Goal: Task Accomplishment & Management: Complete application form

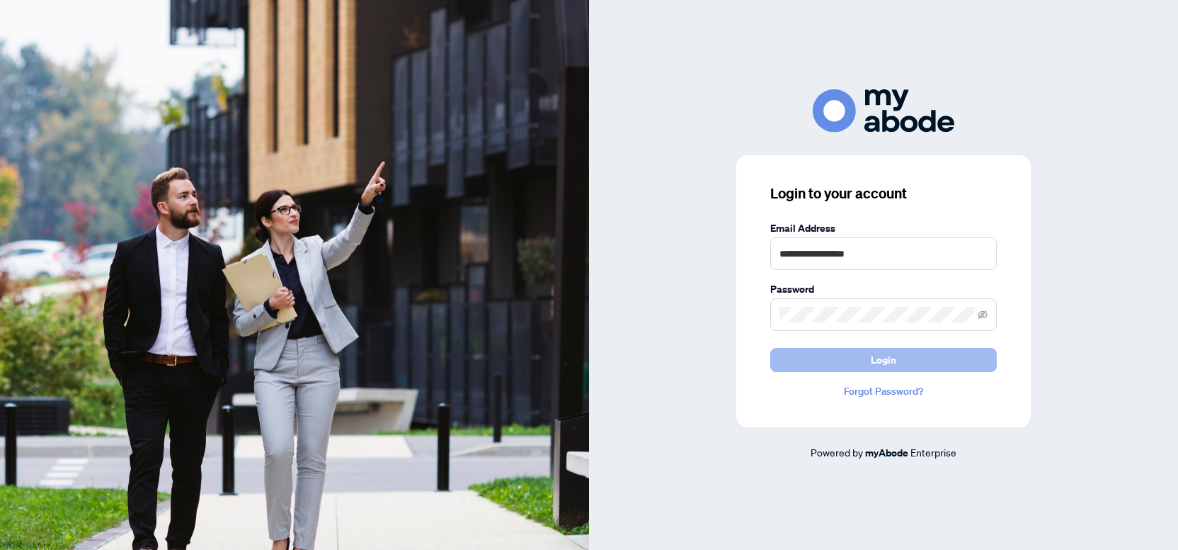
click at [877, 361] on span "Login" at bounding box center [883, 359] width 25 height 23
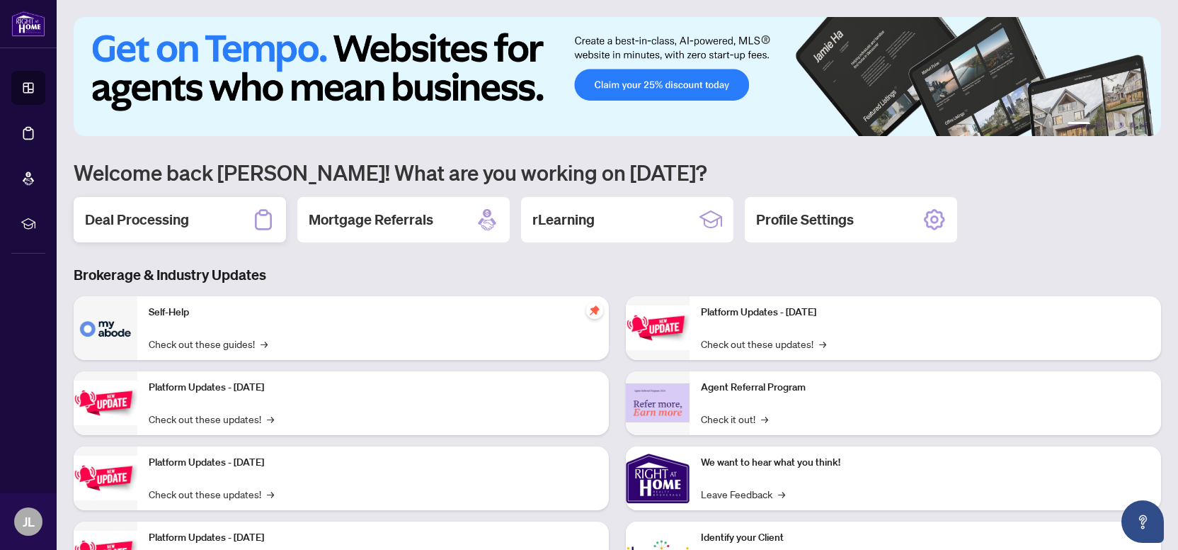
click at [181, 231] on div "Deal Processing" at bounding box center [180, 219] width 212 height 45
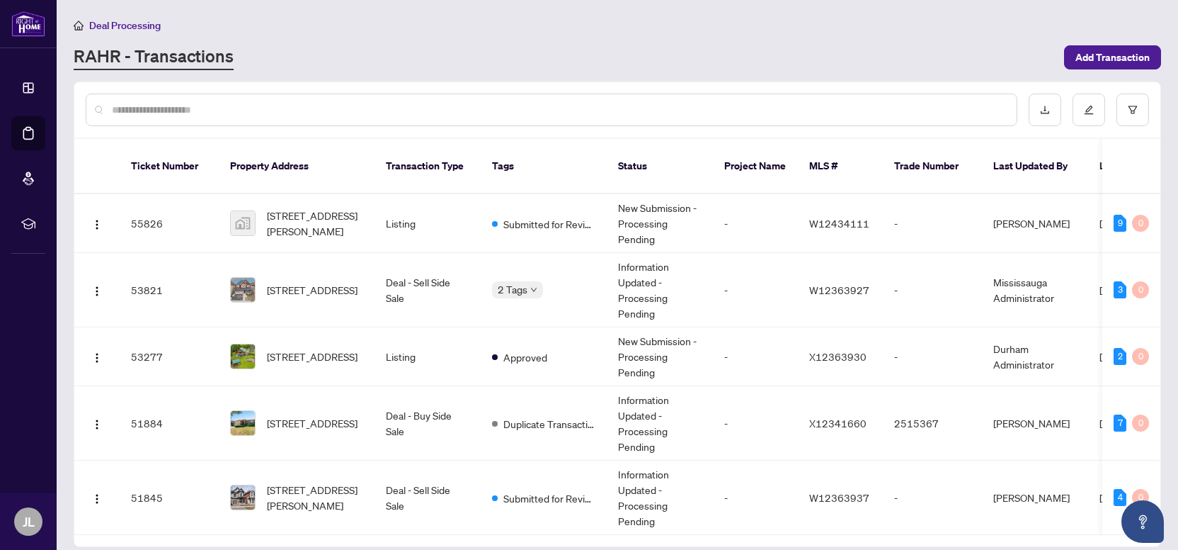
click at [307, 110] on input "text" at bounding box center [559, 110] width 894 height 16
click at [209, 100] on div at bounding box center [552, 109] width 932 height 33
click at [210, 106] on input "text" at bounding box center [559, 110] width 894 height 16
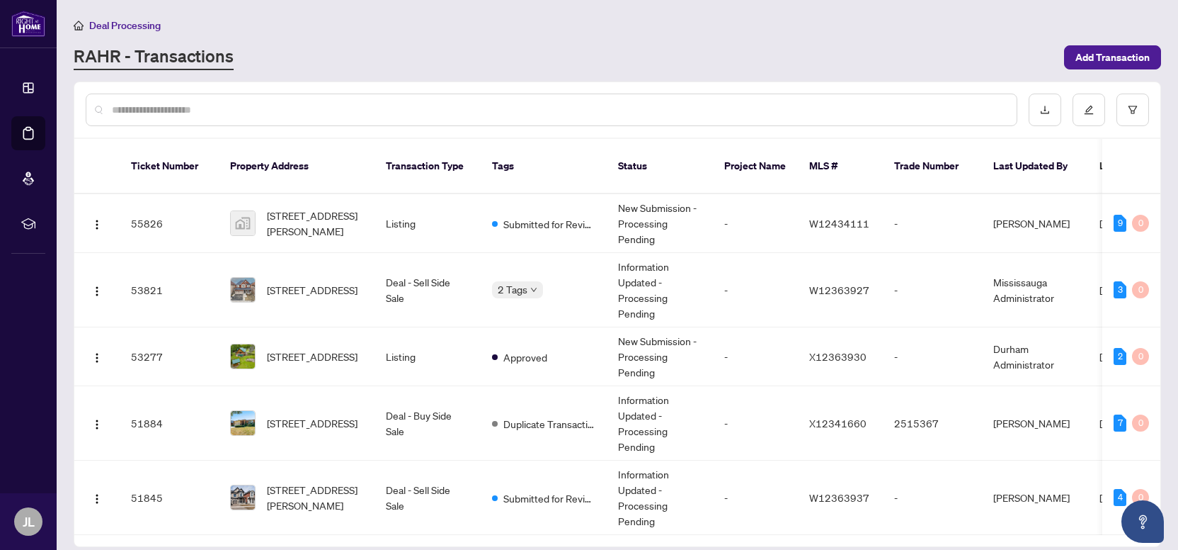
click at [210, 106] on input "text" at bounding box center [559, 110] width 894 height 16
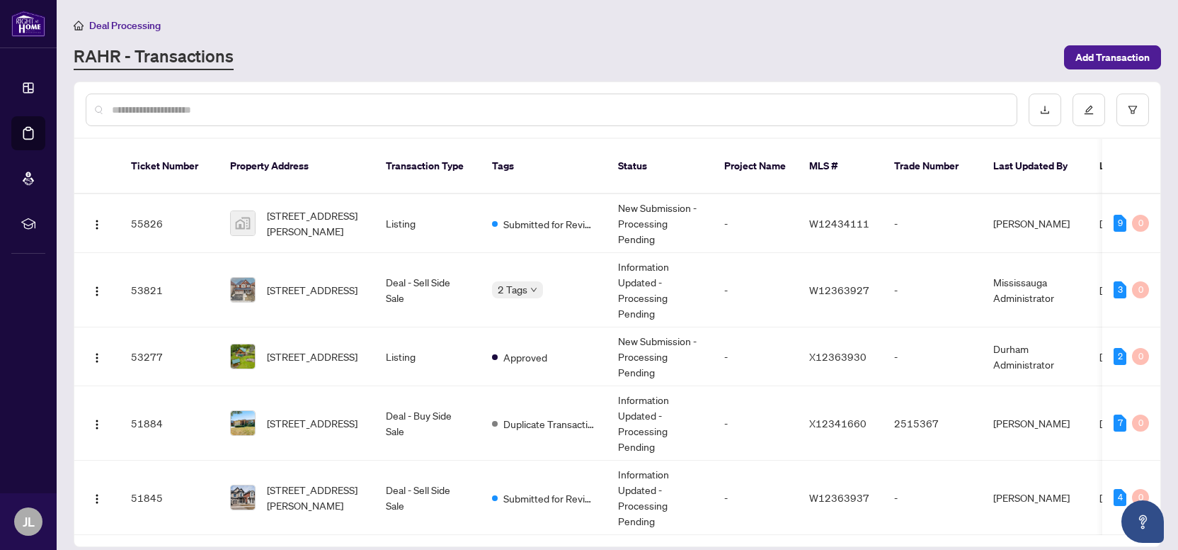
click at [210, 106] on input "text" at bounding box center [559, 110] width 894 height 16
click at [197, 108] on input "text" at bounding box center [559, 110] width 894 height 16
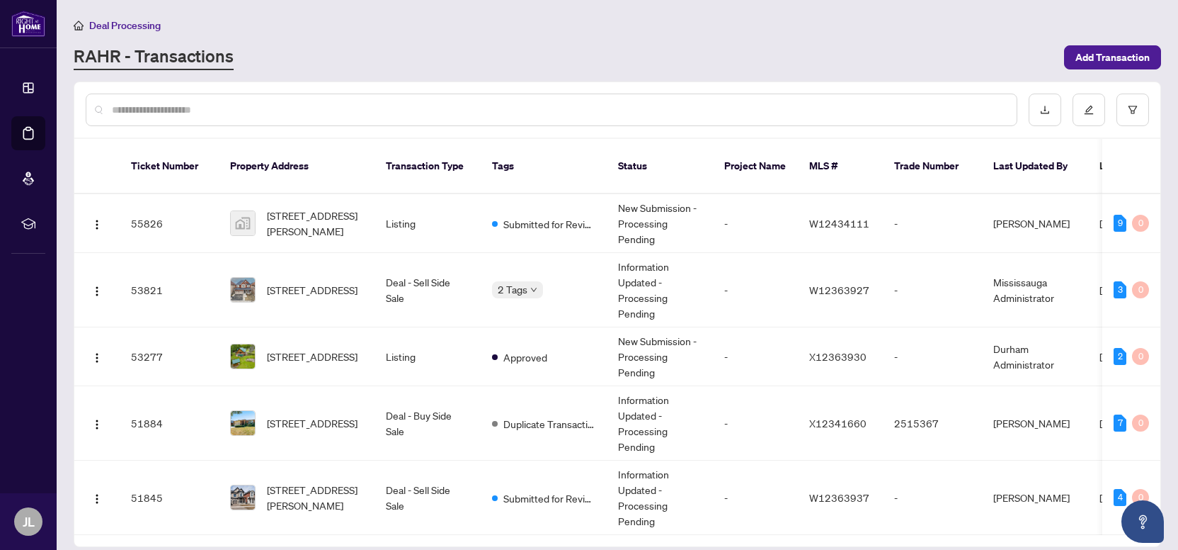
click at [197, 108] on input "text" at bounding box center [559, 110] width 894 height 16
click at [212, 107] on input "text" at bounding box center [559, 110] width 894 height 16
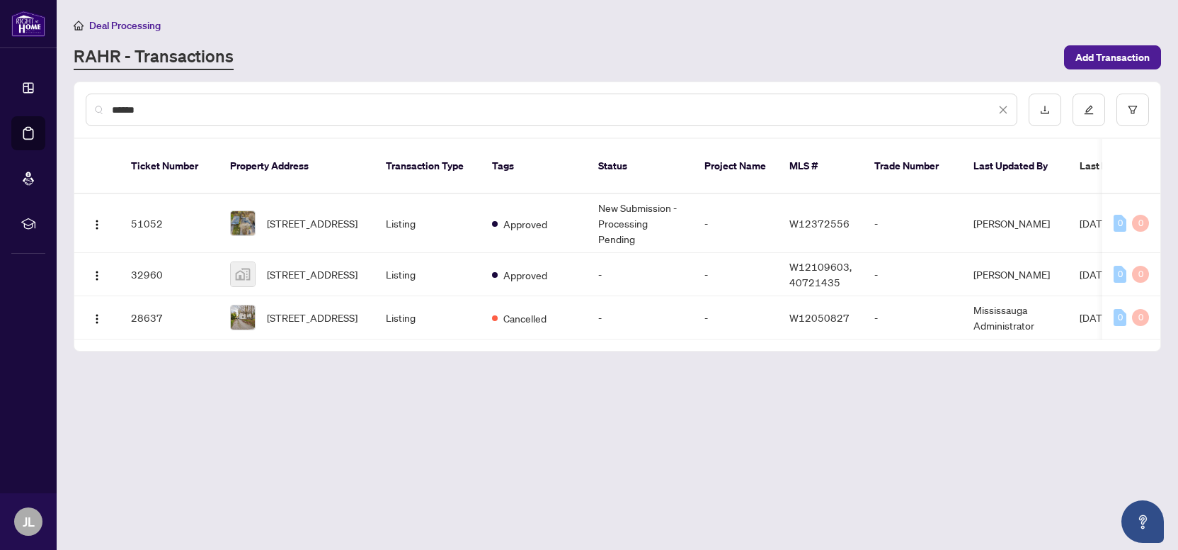
type input "******"
click at [300, 215] on span "[STREET_ADDRESS]" at bounding box center [312, 223] width 91 height 16
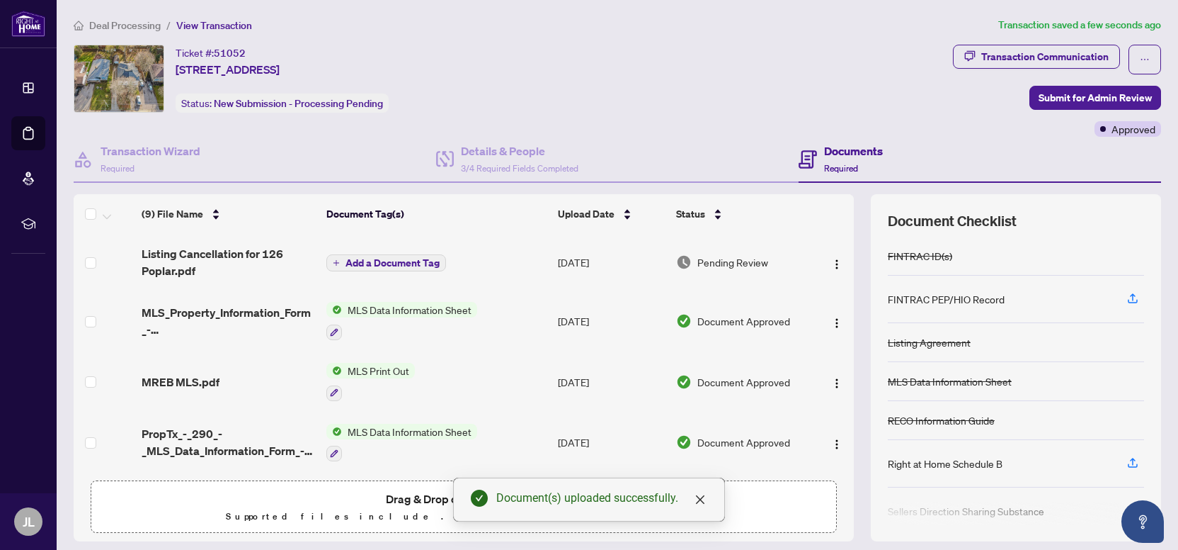
click at [394, 258] on span "Add a Document Tag" at bounding box center [393, 263] width 94 height 10
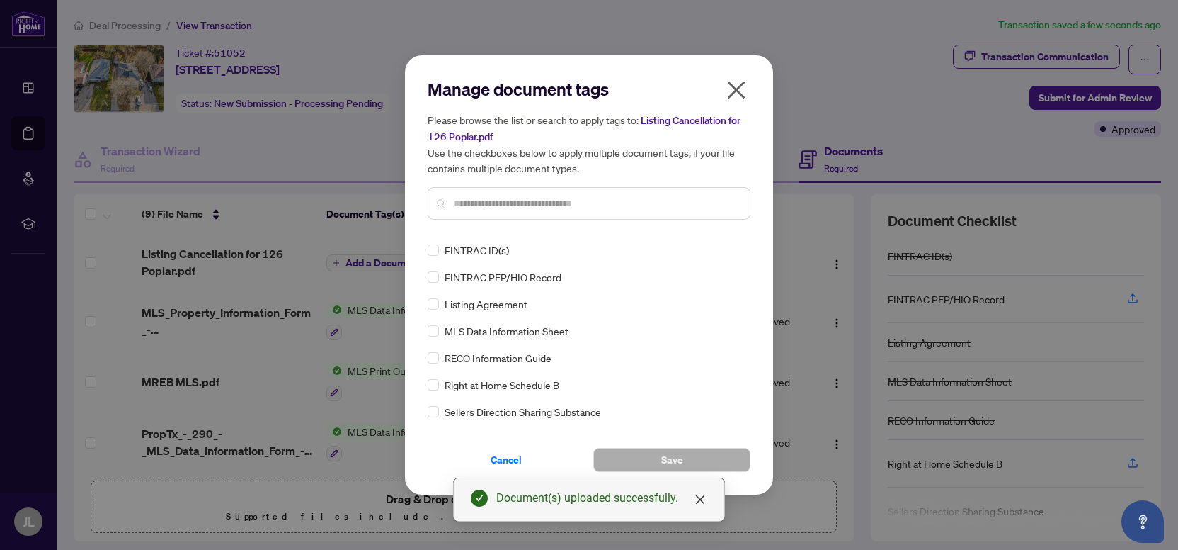
click at [489, 199] on input "text" at bounding box center [596, 203] width 285 height 16
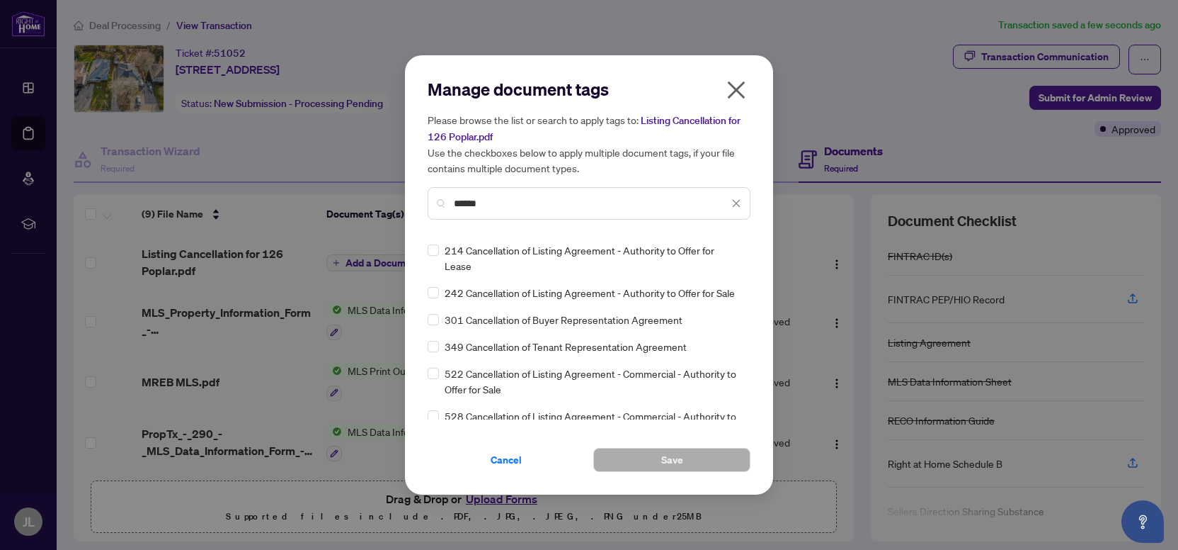
type input "******"
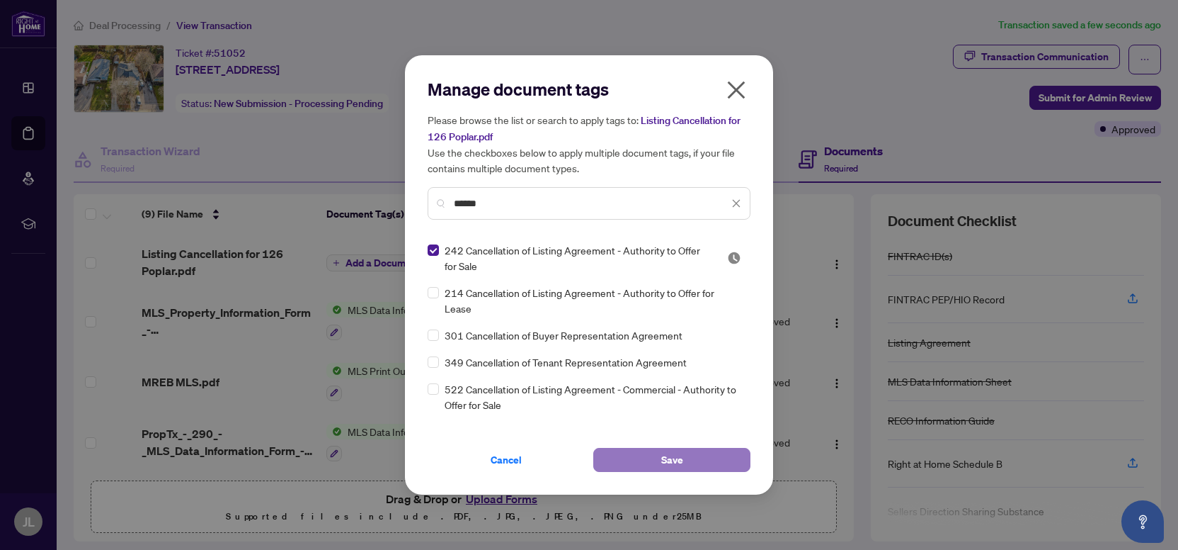
click at [657, 455] on button "Save" at bounding box center [671, 460] width 157 height 24
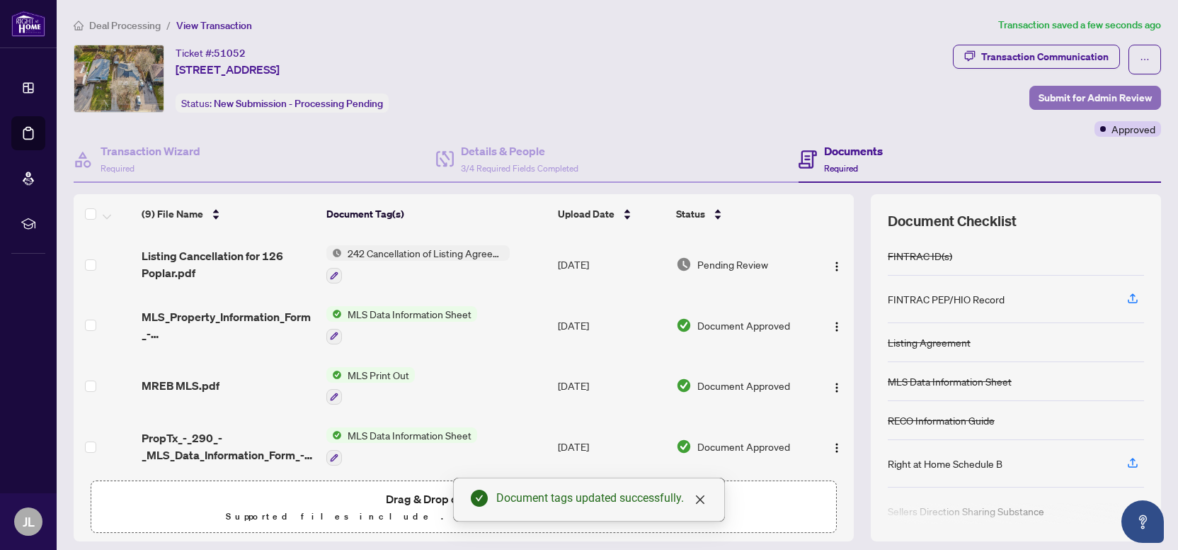
click at [1074, 100] on span "Submit for Admin Review" at bounding box center [1095, 97] width 113 height 23
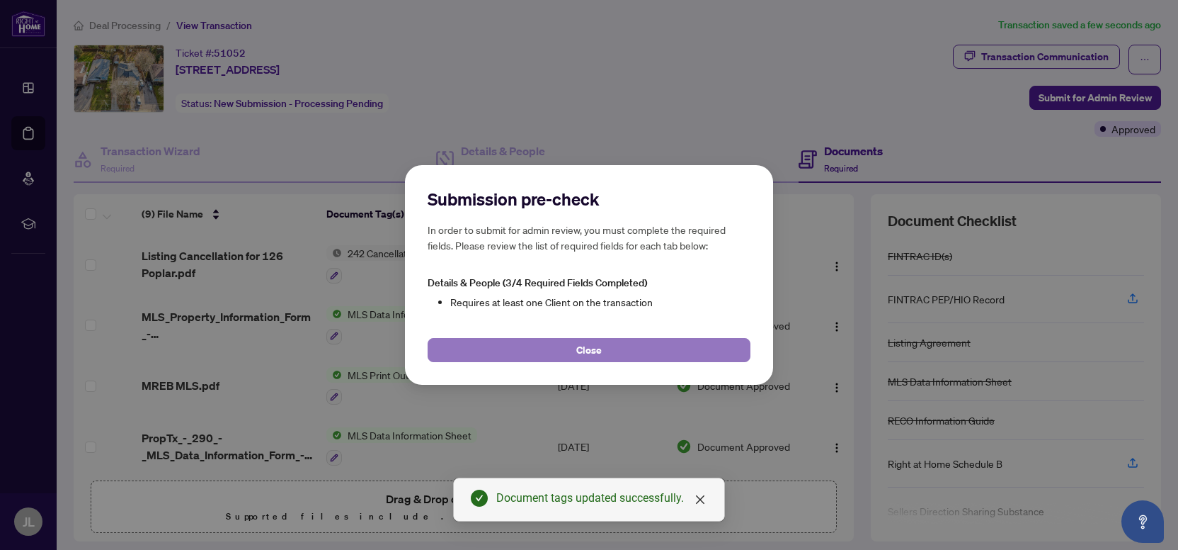
click at [604, 351] on button "Close" at bounding box center [589, 350] width 323 height 24
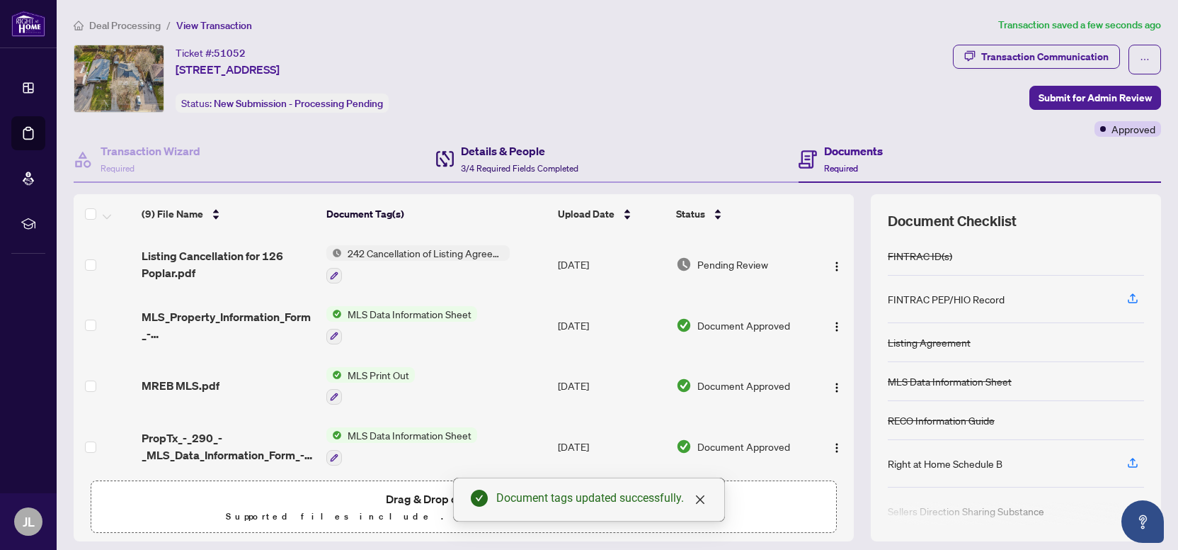
click at [495, 166] on span "3/4 Required Fields Completed" at bounding box center [520, 168] width 118 height 11
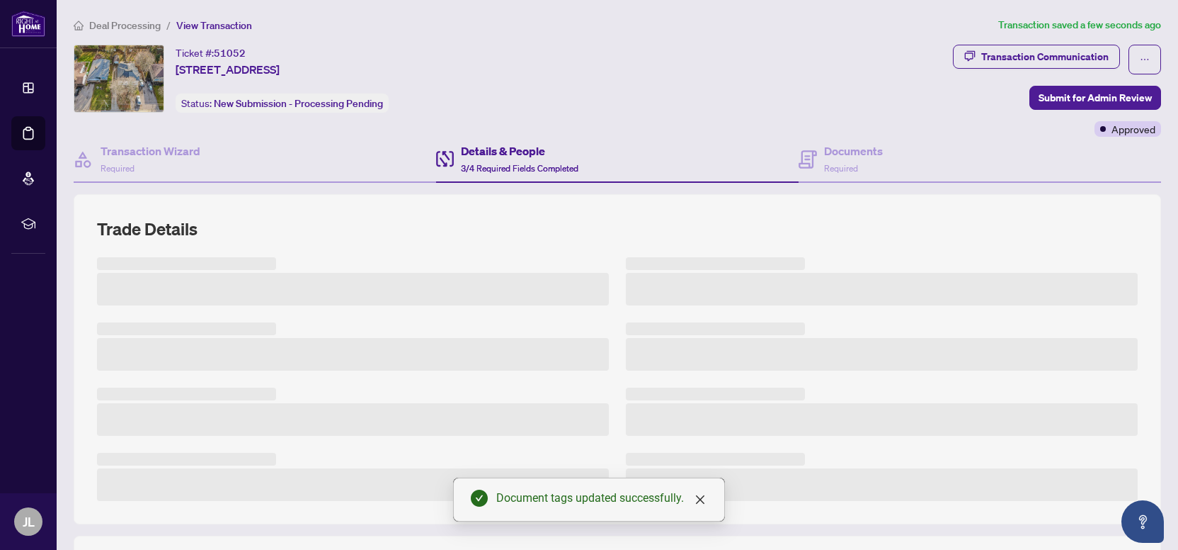
scroll to position [317, 0]
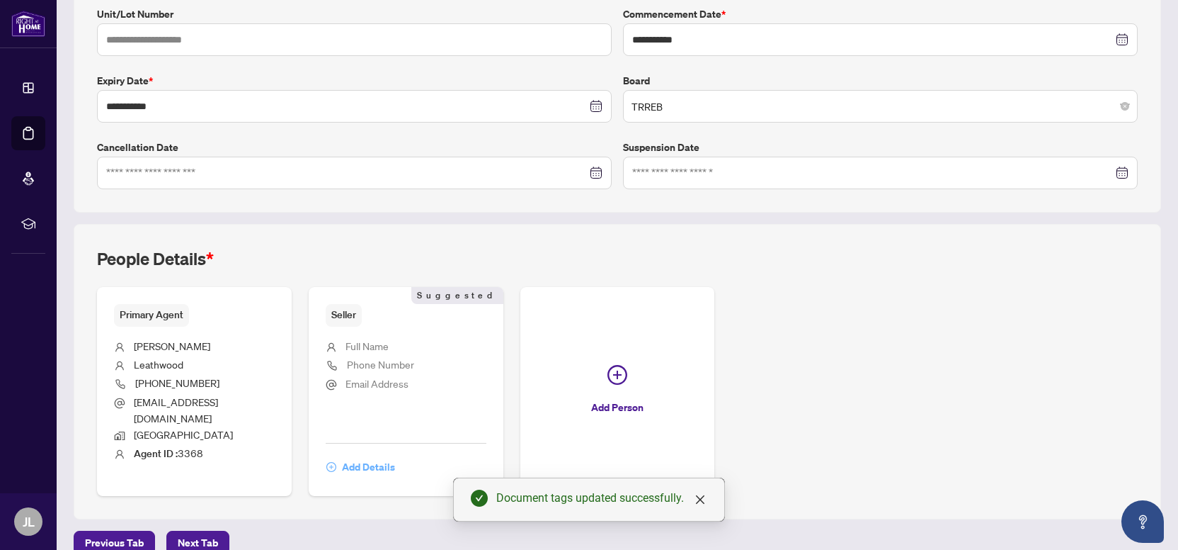
click at [376, 455] on span "Add Details" at bounding box center [368, 466] width 53 height 23
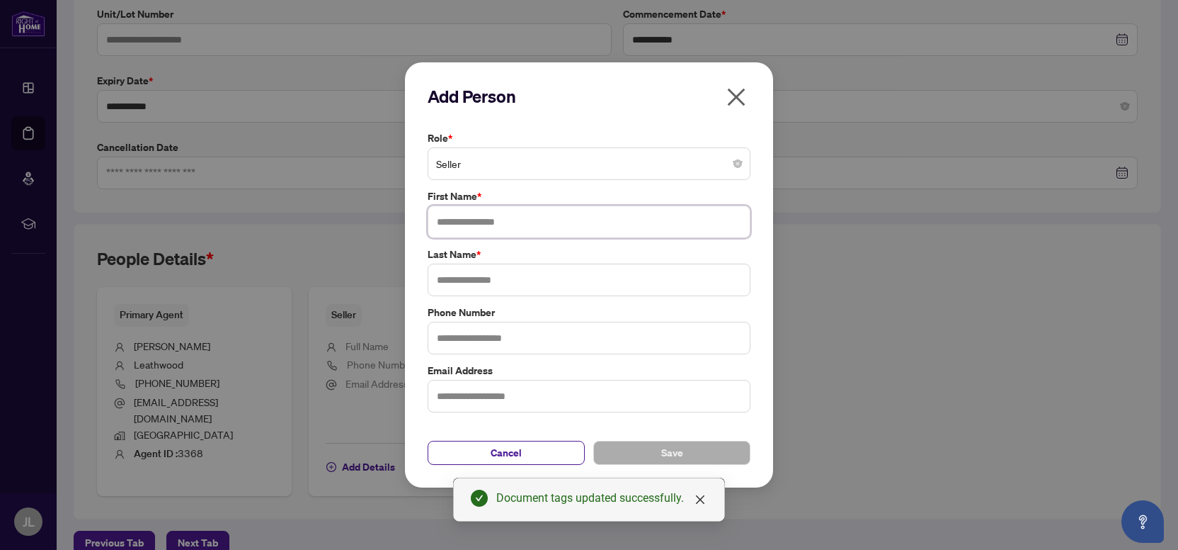
click at [488, 224] on input "text" at bounding box center [589, 221] width 323 height 33
type input "*********"
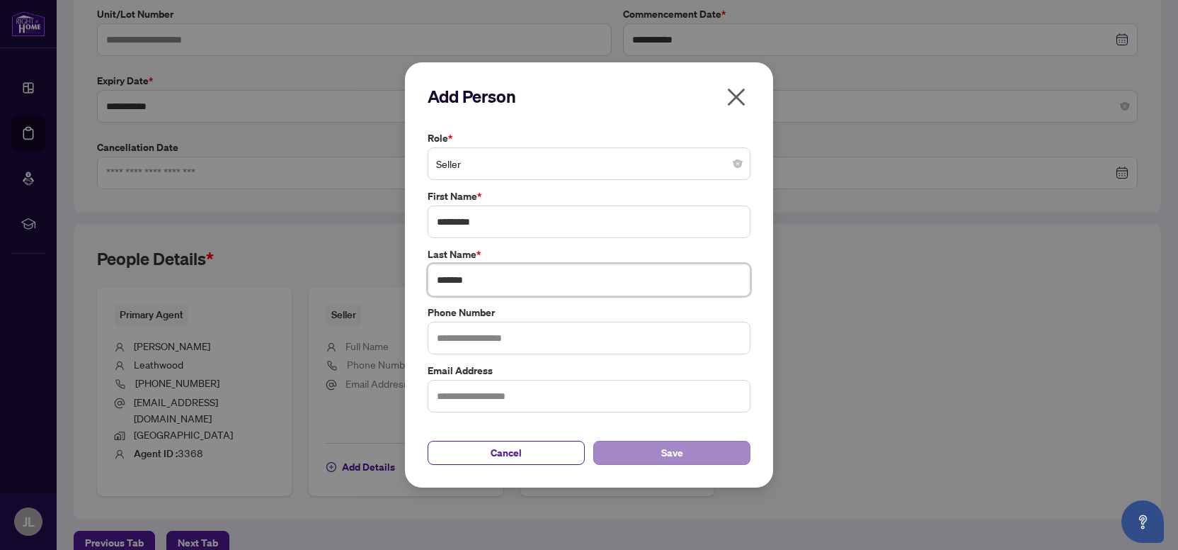
type input "*******"
click at [678, 453] on span "Save" at bounding box center [672, 452] width 22 height 23
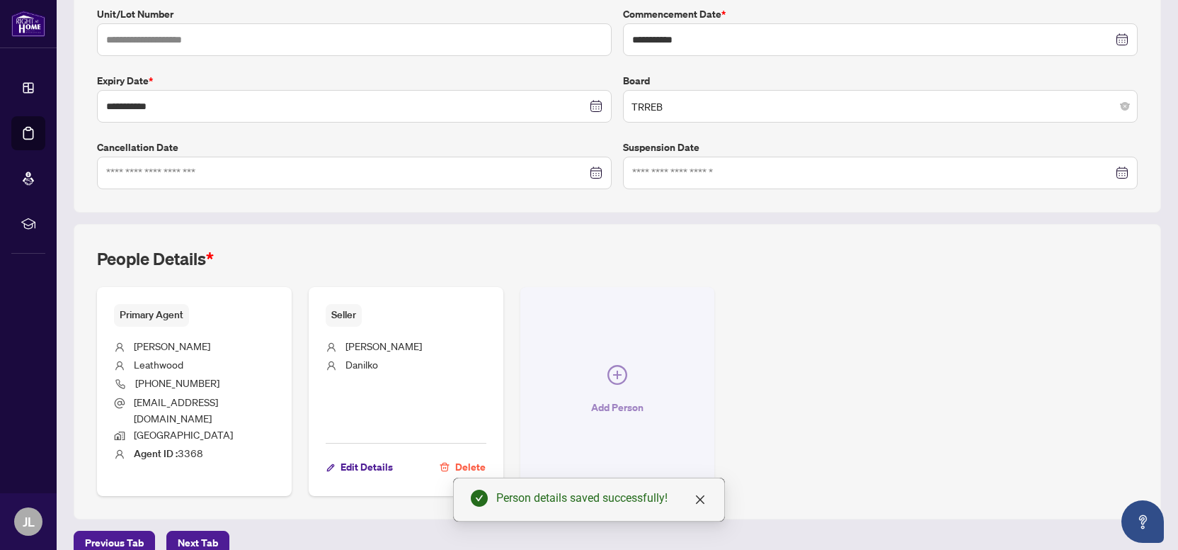
click at [624, 378] on span "button" at bounding box center [618, 377] width 20 height 25
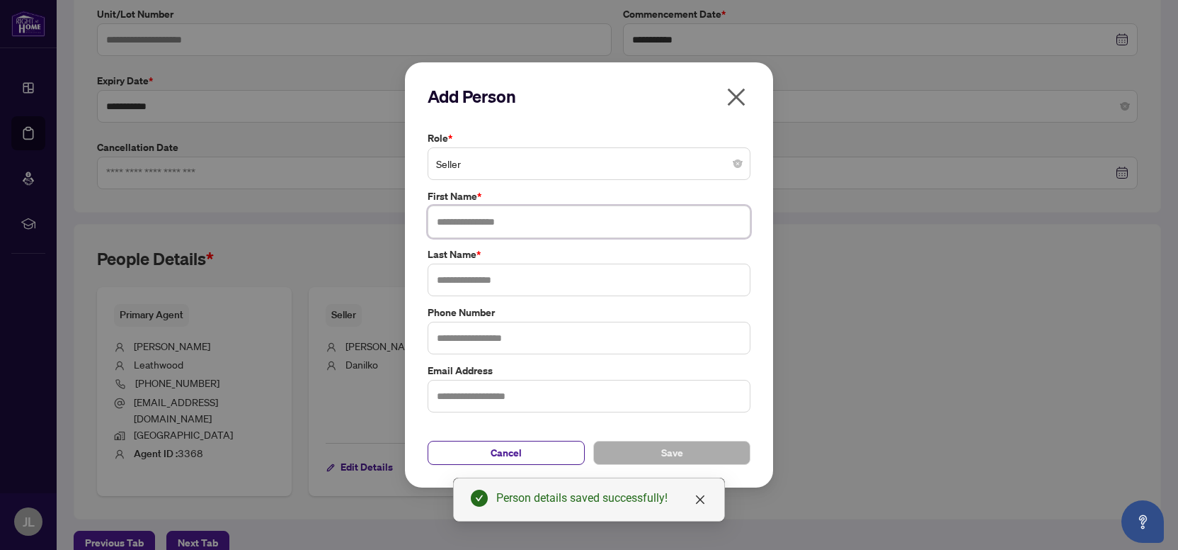
click at [512, 225] on input "text" at bounding box center [589, 221] width 323 height 33
type input "****"
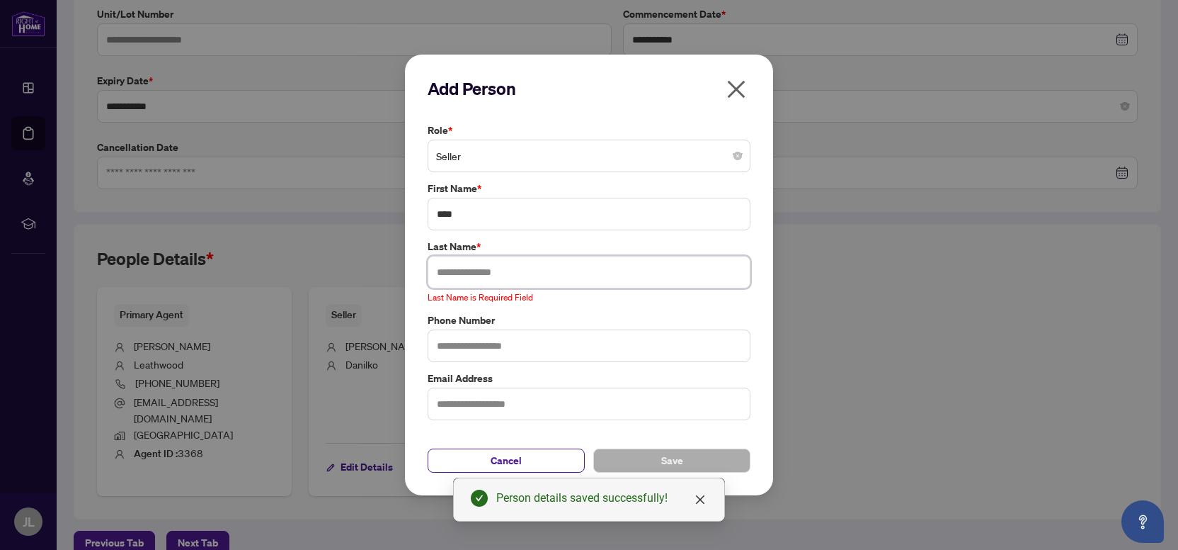
click at [508, 273] on input "text" at bounding box center [589, 272] width 323 height 33
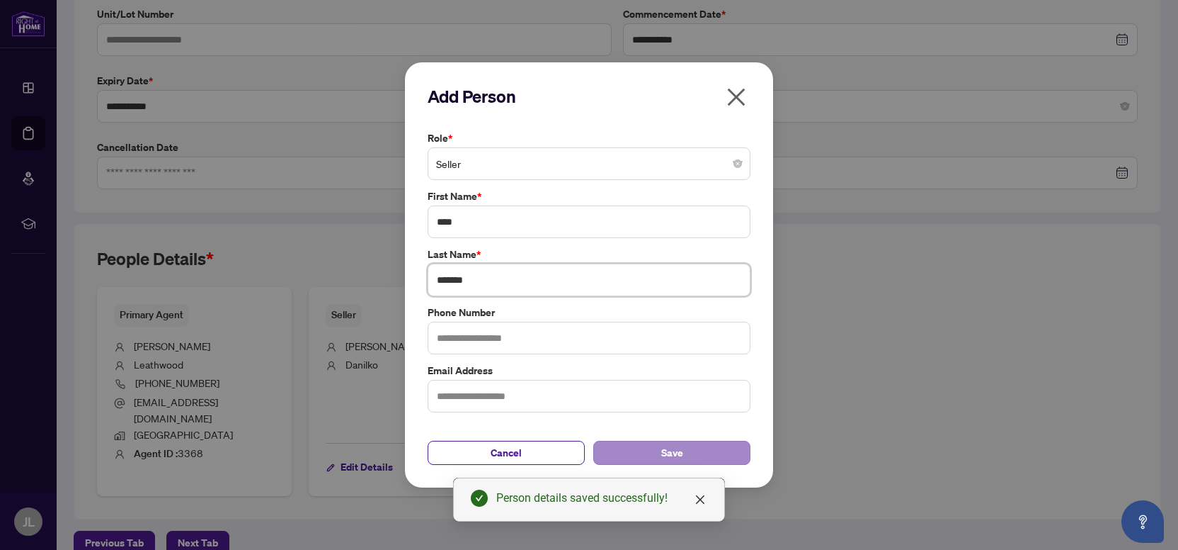
type input "*******"
click at [682, 446] on span "Save" at bounding box center [672, 452] width 22 height 23
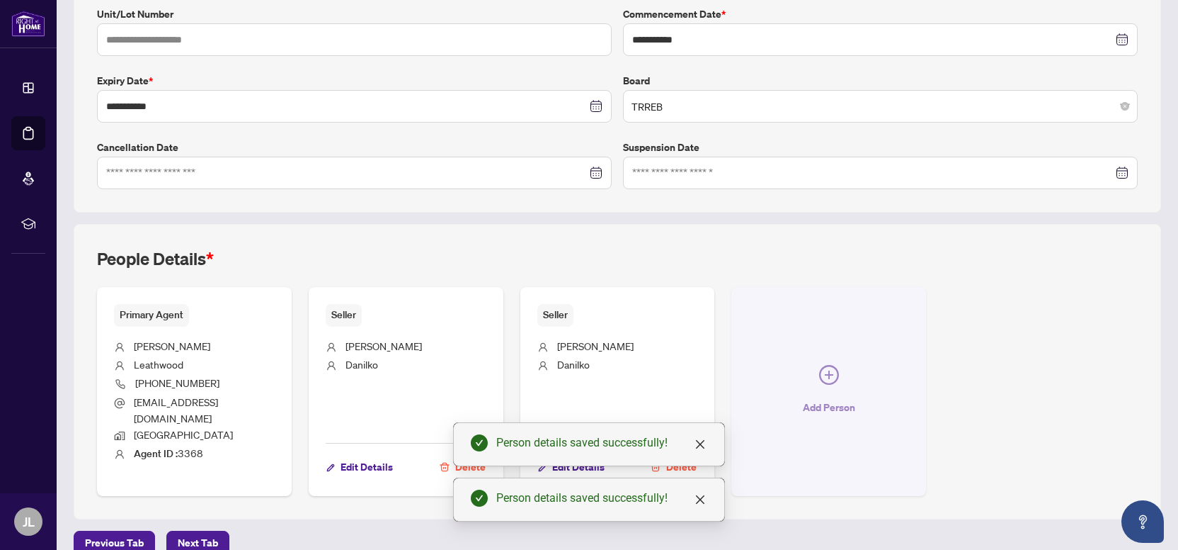
click at [831, 384] on button "Add Person" at bounding box center [829, 391] width 195 height 209
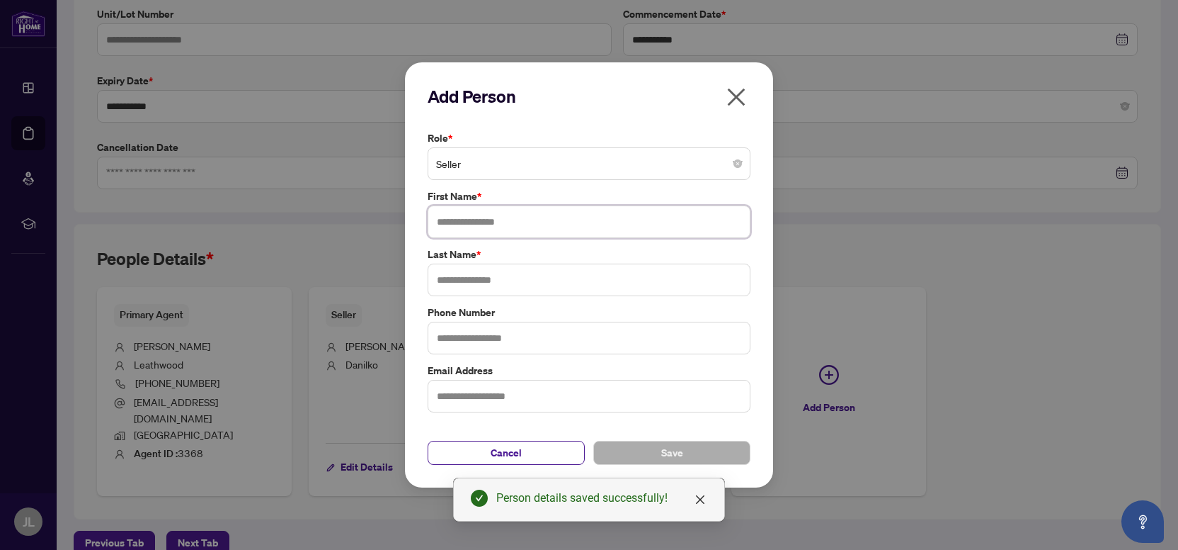
click at [501, 232] on input "text" at bounding box center [589, 221] width 323 height 33
type input "******"
type input "*******"
click at [684, 443] on button "Save" at bounding box center [671, 453] width 157 height 24
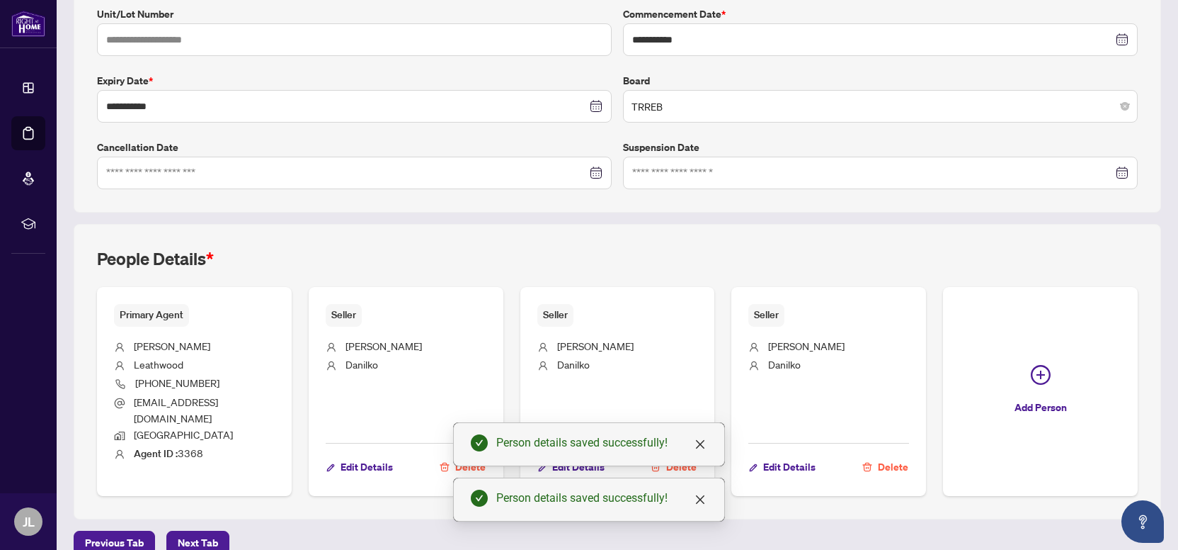
scroll to position [0, 0]
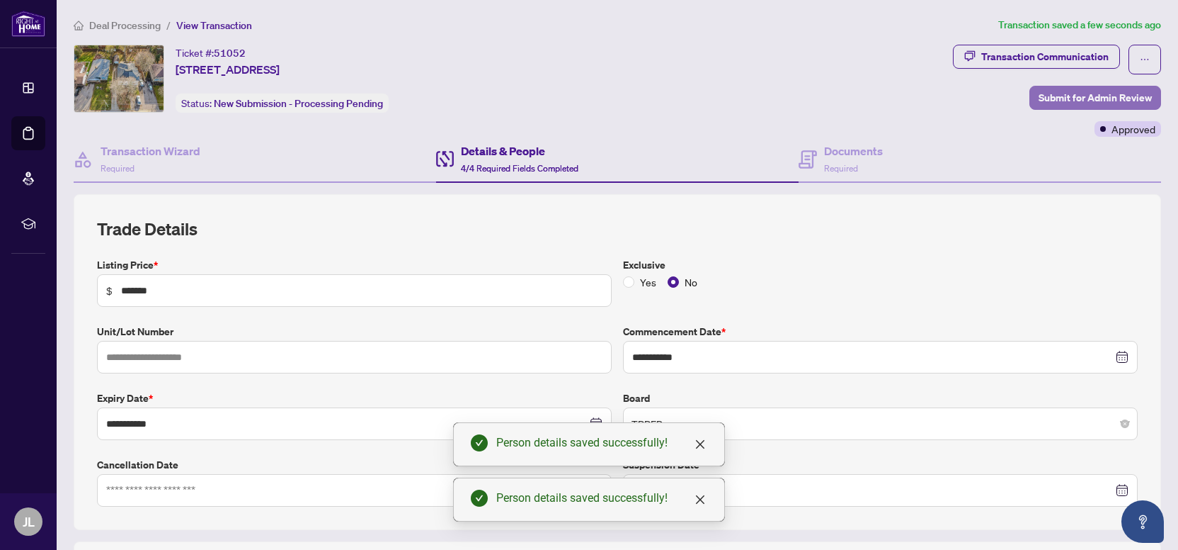
click at [1064, 101] on span "Submit for Admin Review" at bounding box center [1095, 97] width 113 height 23
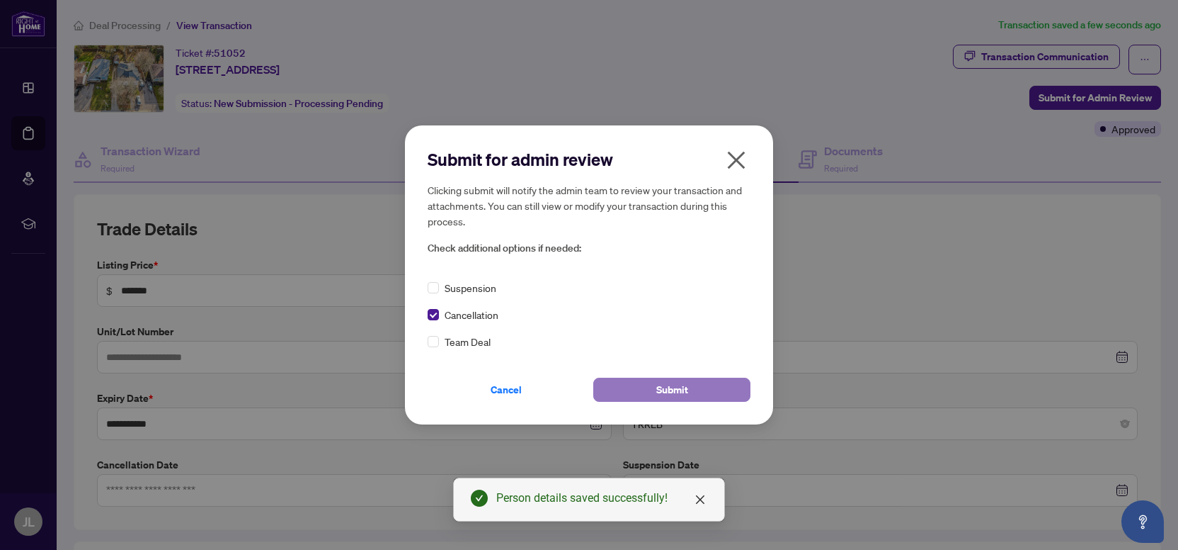
click at [659, 381] on span "Submit" at bounding box center [673, 389] width 32 height 23
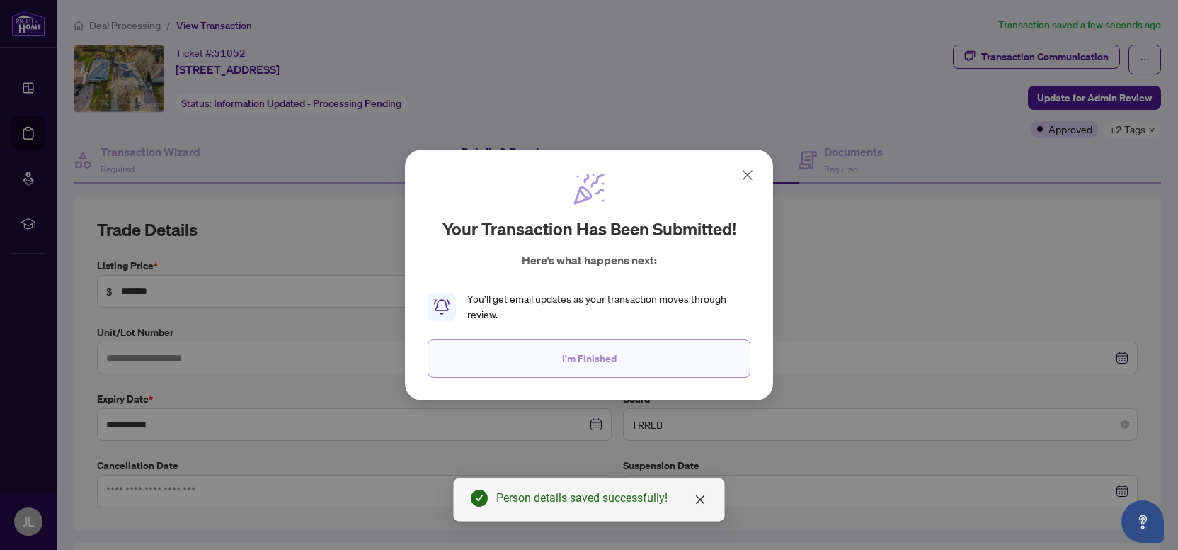
click at [615, 353] on span "I'm Finished" at bounding box center [589, 358] width 55 height 23
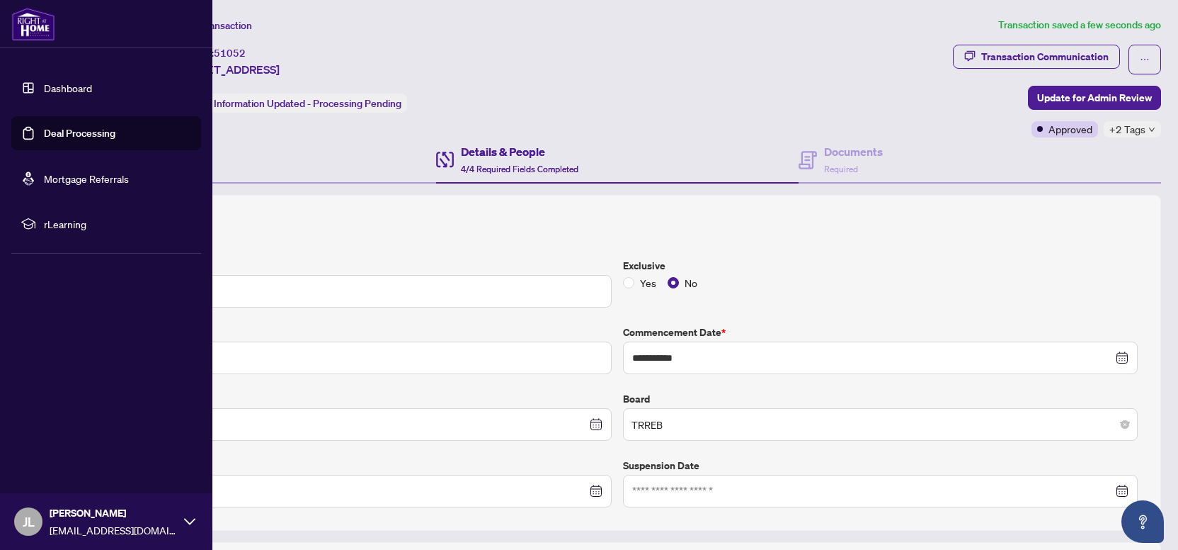
click at [57, 89] on link "Dashboard" at bounding box center [68, 87] width 48 height 13
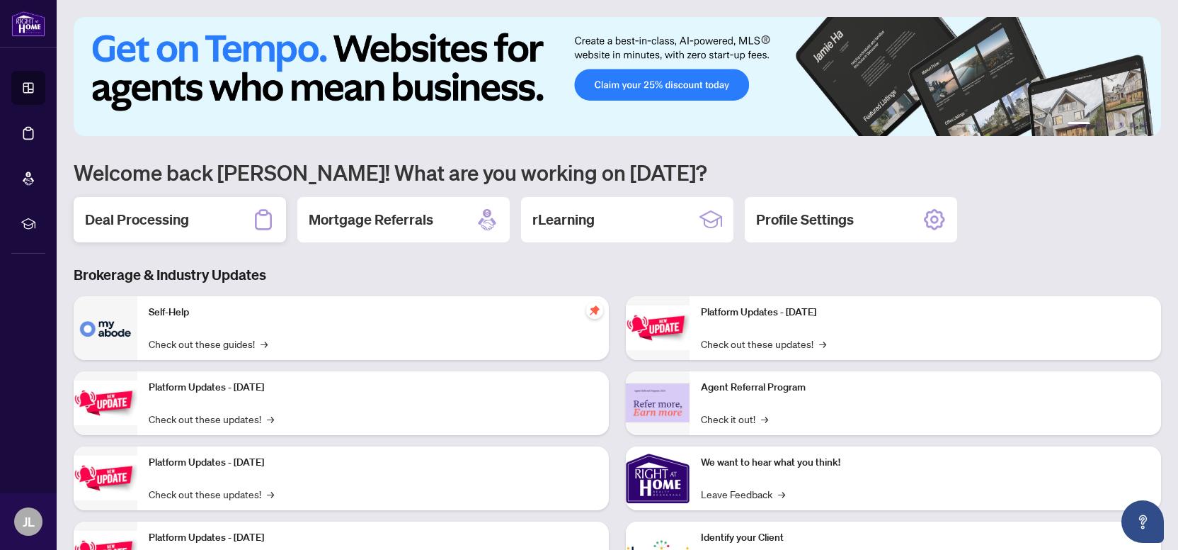
click at [200, 232] on div "Deal Processing" at bounding box center [180, 219] width 212 height 45
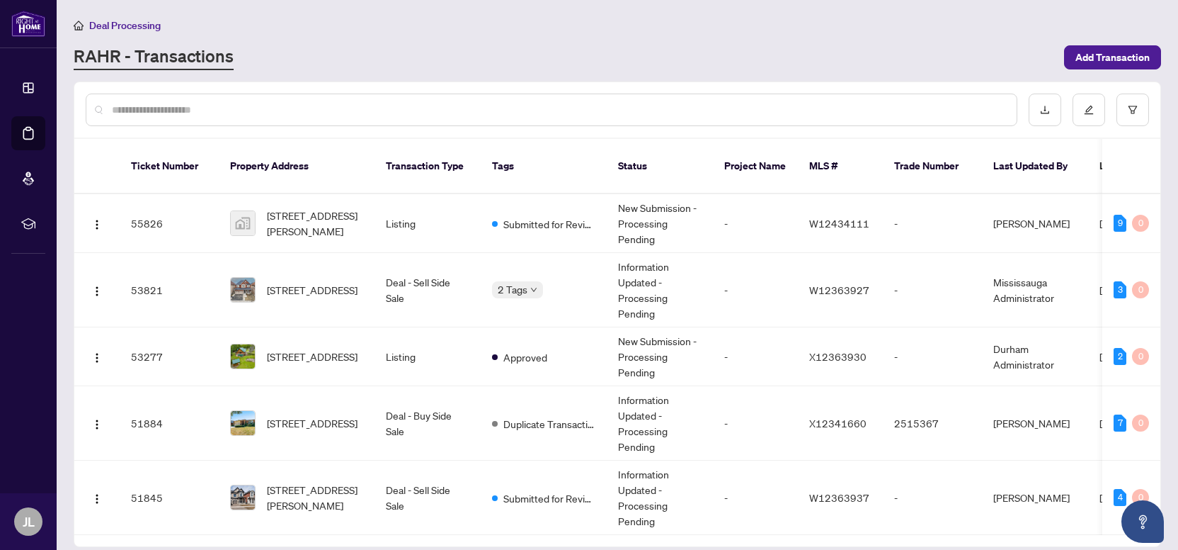
click at [348, 113] on input "text" at bounding box center [559, 110] width 894 height 16
type input "*****"
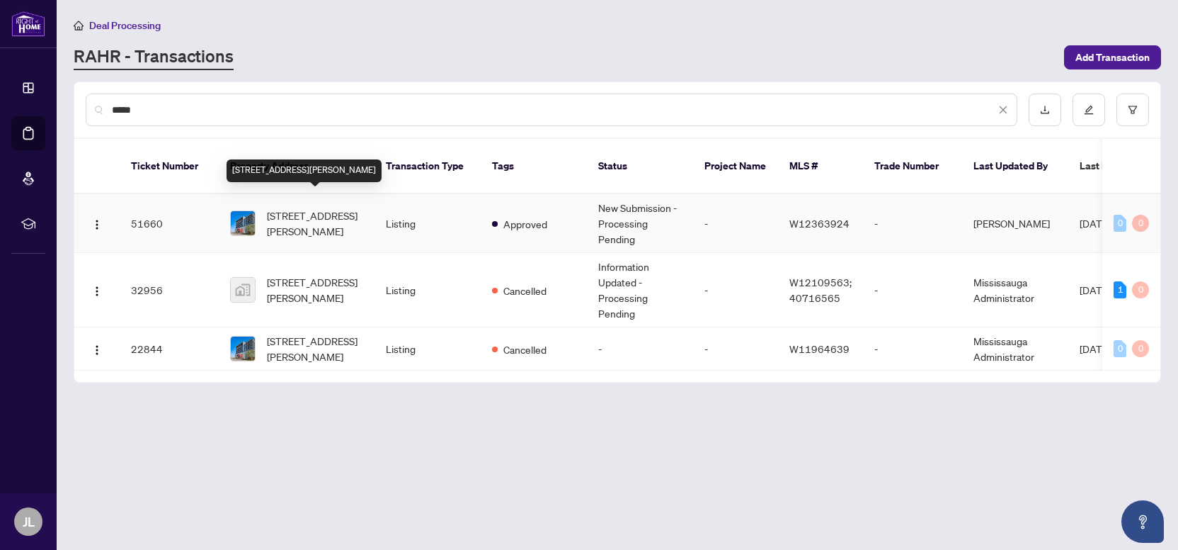
click at [355, 212] on span "[STREET_ADDRESS][PERSON_NAME]" at bounding box center [315, 223] width 96 height 31
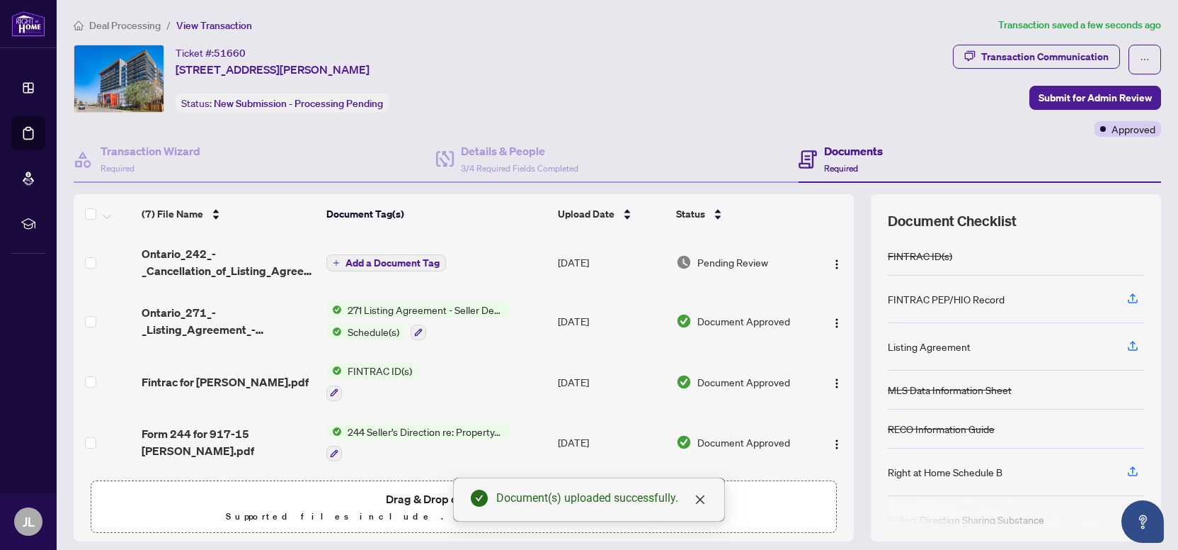
click at [403, 261] on span "Add a Document Tag" at bounding box center [393, 263] width 94 height 10
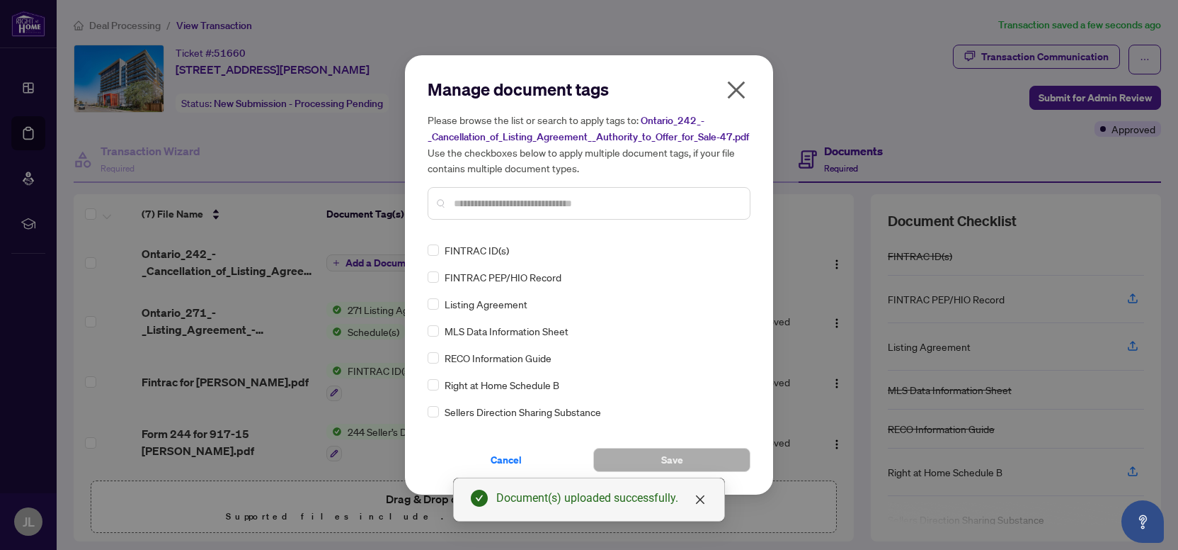
click at [535, 206] on input "text" at bounding box center [596, 203] width 285 height 16
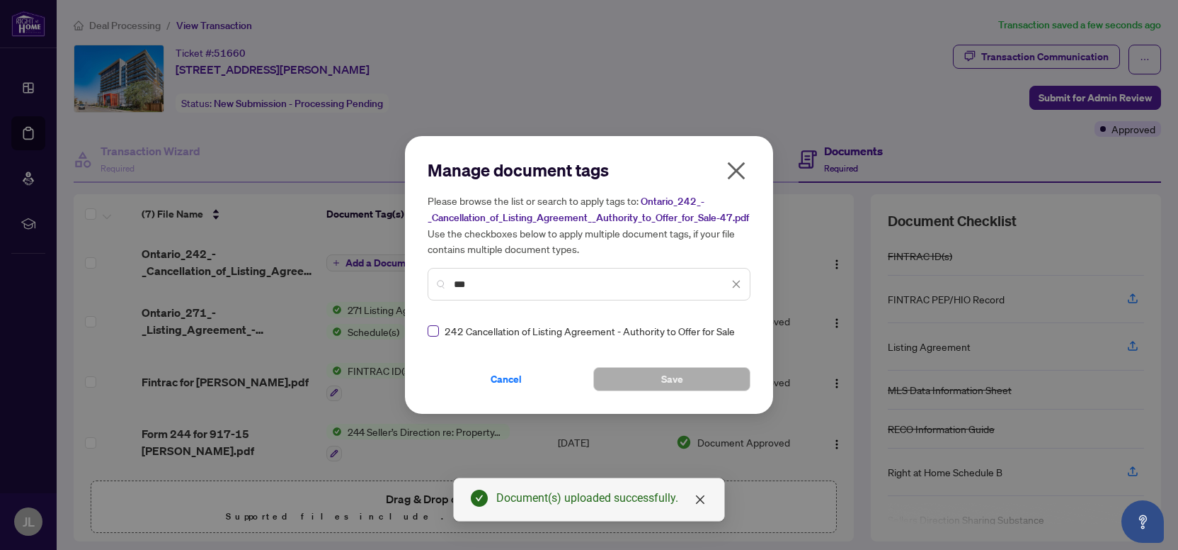
type input "***"
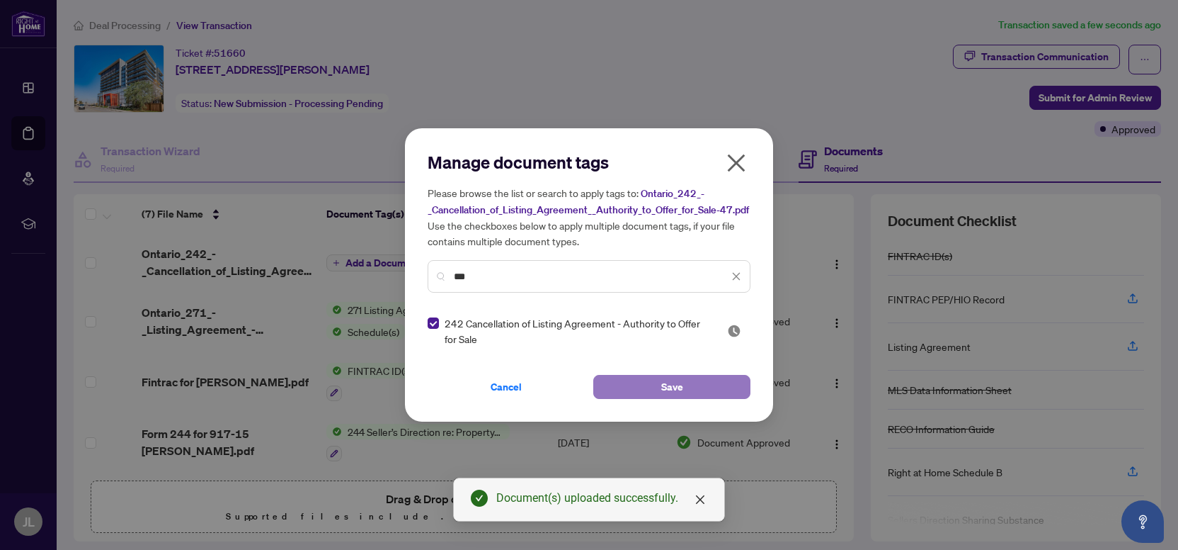
click at [697, 392] on button "Save" at bounding box center [671, 387] width 157 height 24
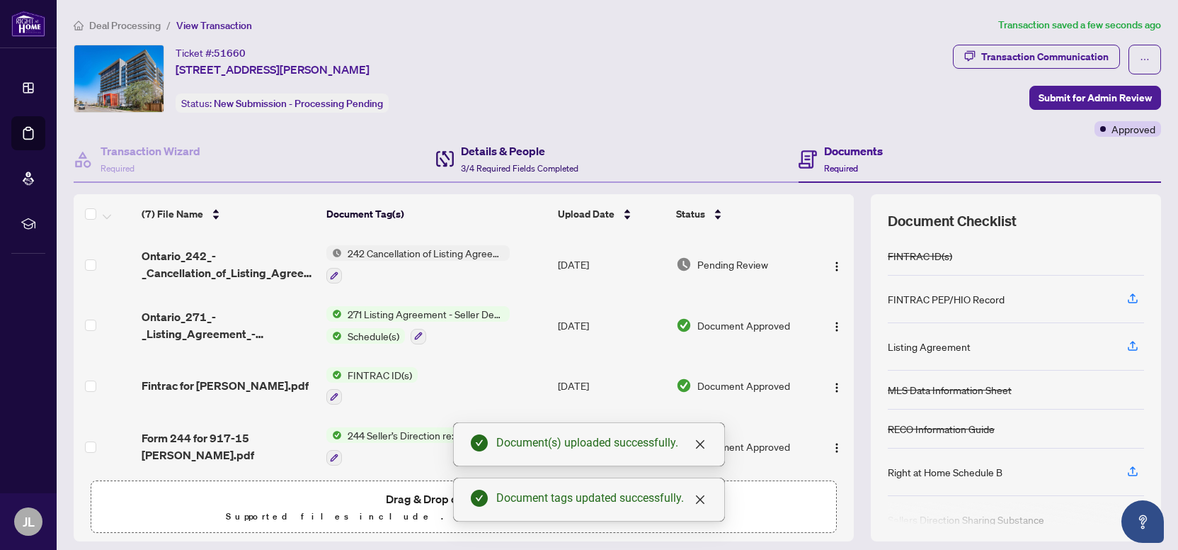
click at [475, 156] on h4 "Details & People" at bounding box center [520, 150] width 118 height 17
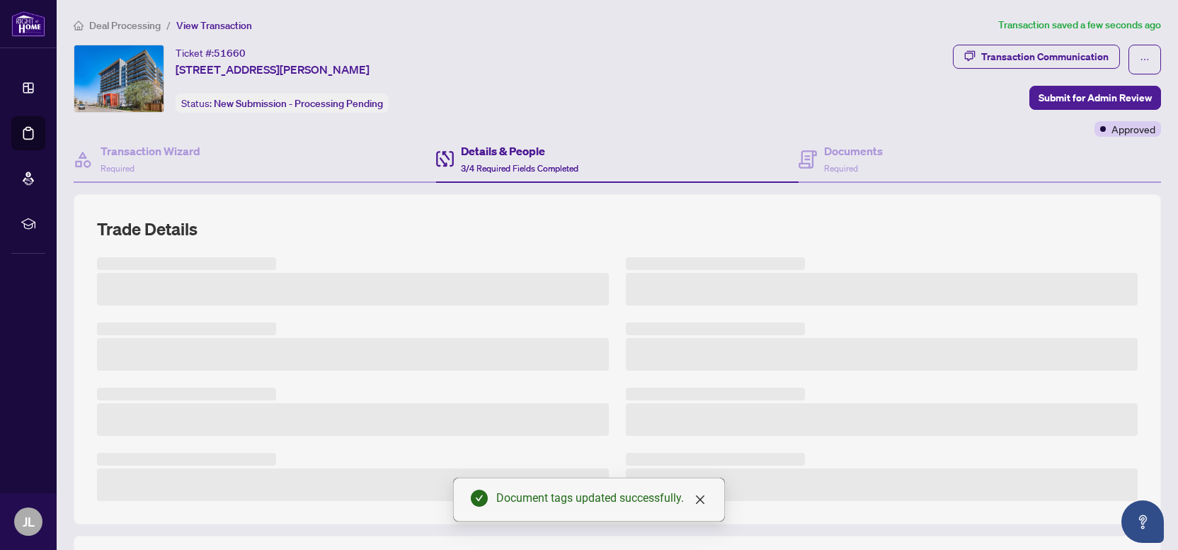
scroll to position [317, 0]
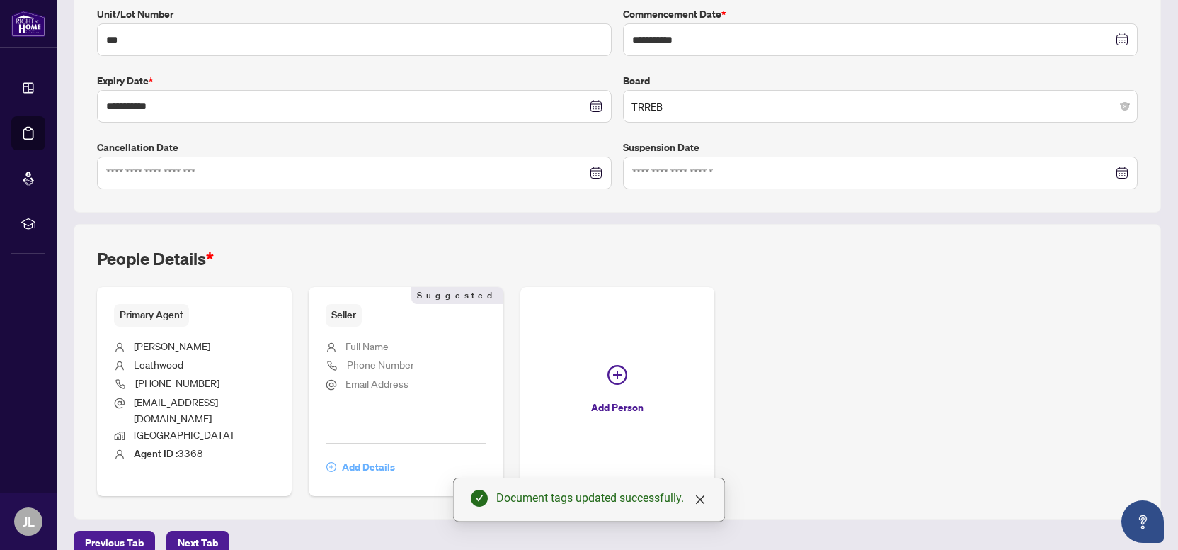
click at [385, 455] on span "Add Details" at bounding box center [368, 466] width 53 height 23
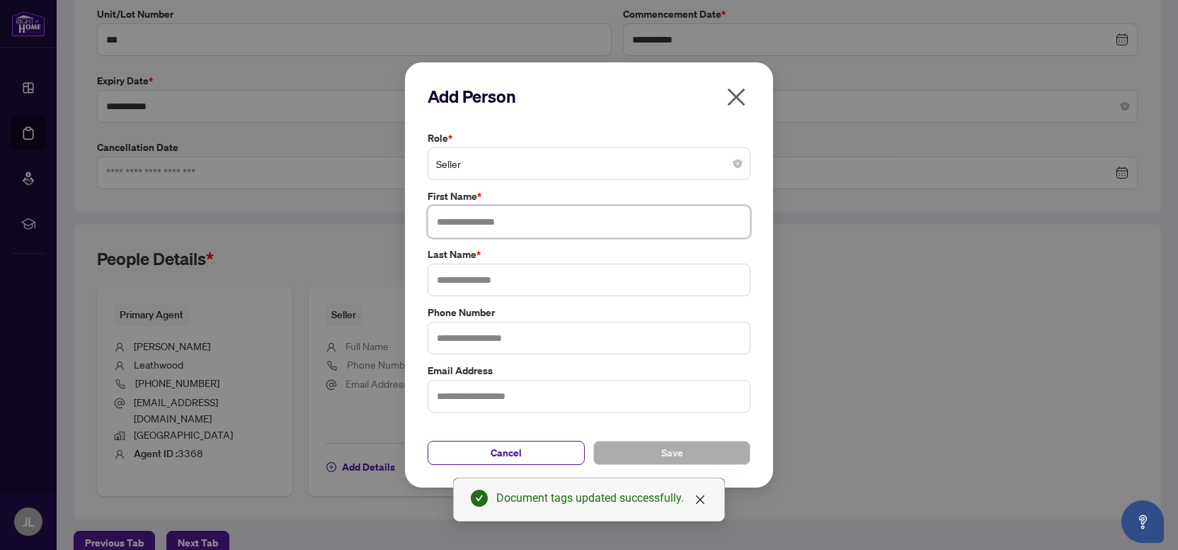
click at [491, 222] on input "text" at bounding box center [589, 221] width 323 height 33
type input "******"
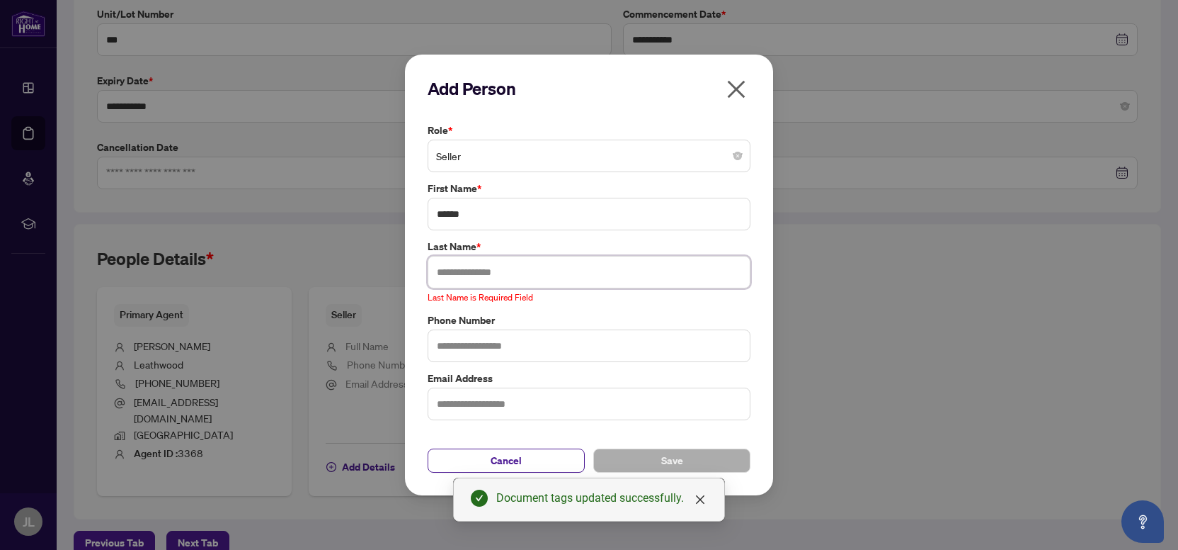
click at [508, 278] on input "text" at bounding box center [589, 272] width 323 height 33
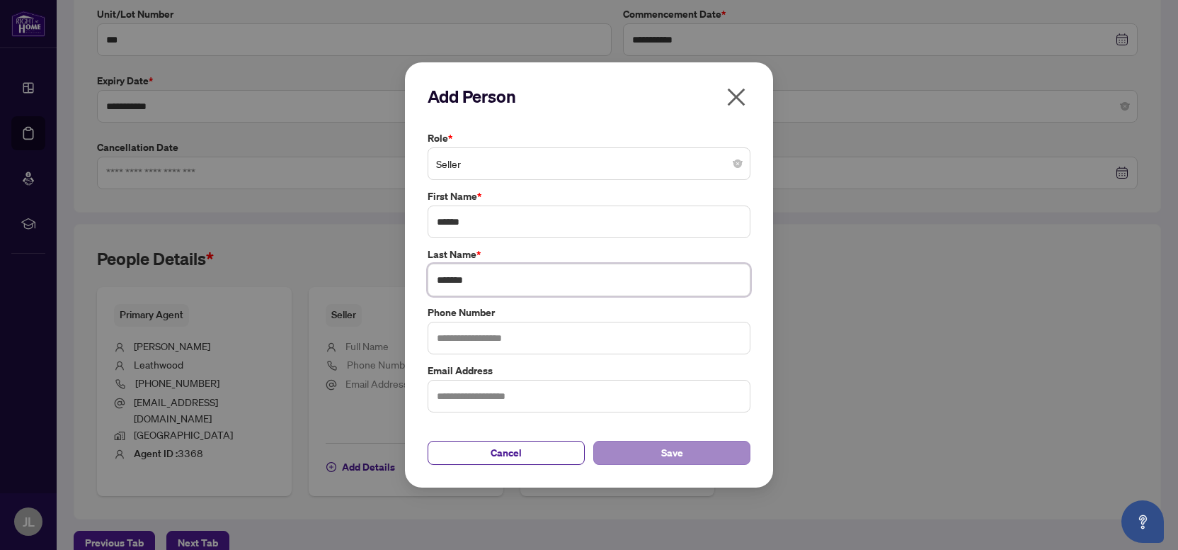
type input "*******"
click at [678, 444] on span "Save" at bounding box center [672, 452] width 22 height 23
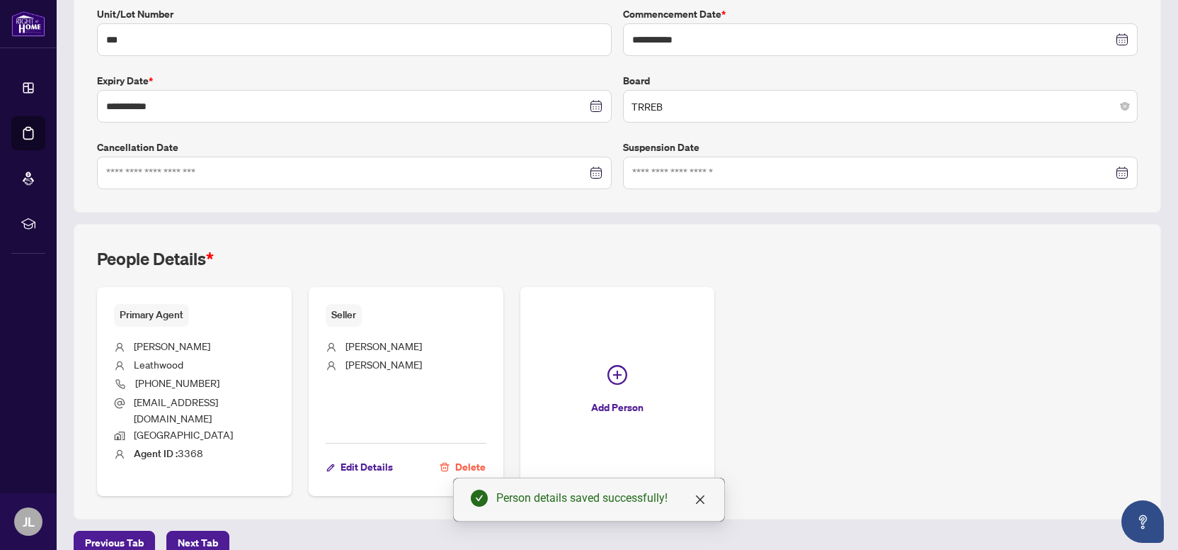
scroll to position [0, 0]
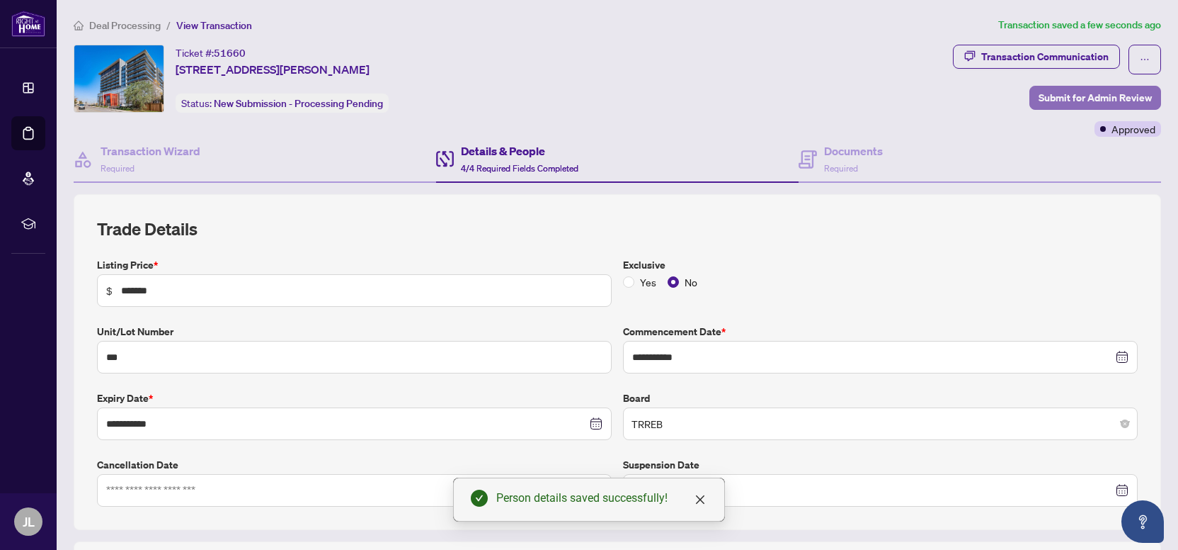
click at [1052, 98] on span "Submit for Admin Review" at bounding box center [1095, 97] width 113 height 23
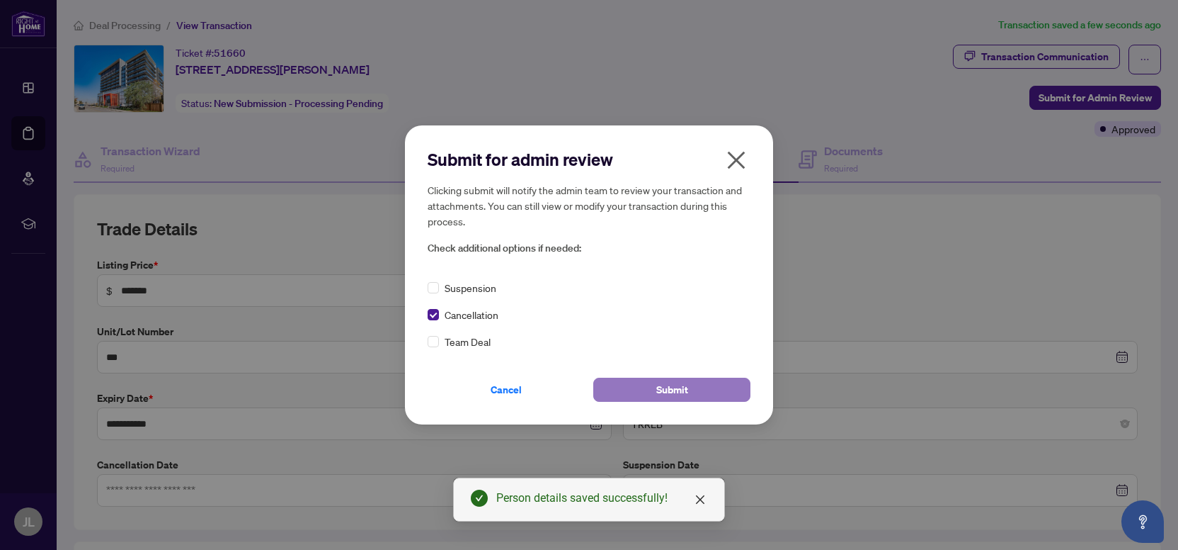
click at [685, 386] on span "Submit" at bounding box center [673, 389] width 32 height 23
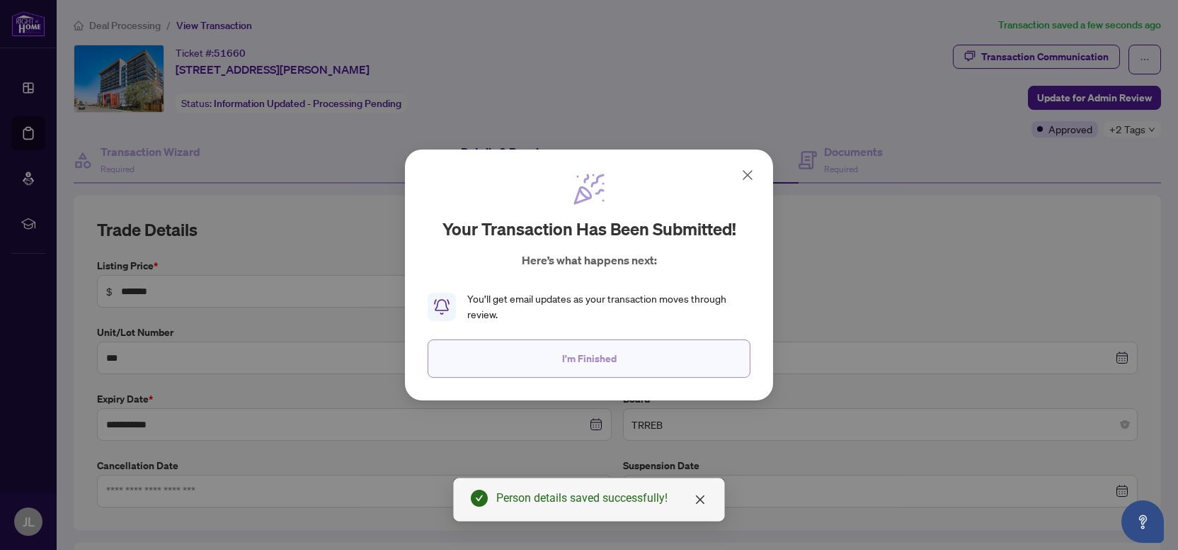
click at [598, 351] on span "I'm Finished" at bounding box center [589, 358] width 55 height 23
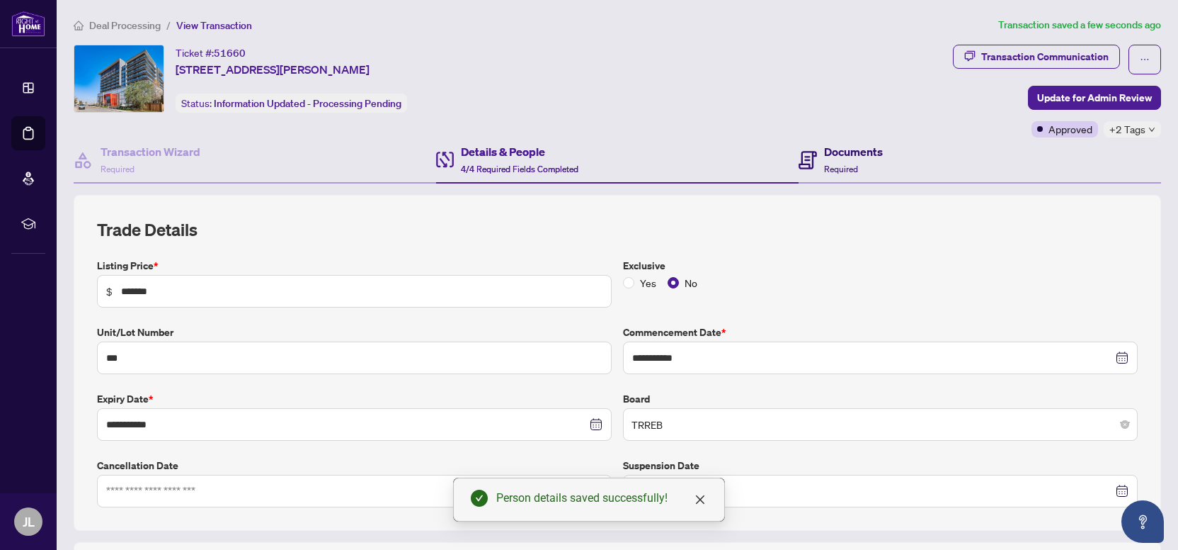
click at [856, 161] on div "Documents Required" at bounding box center [853, 159] width 59 height 33
